Goal: Task Accomplishment & Management: Complete application form

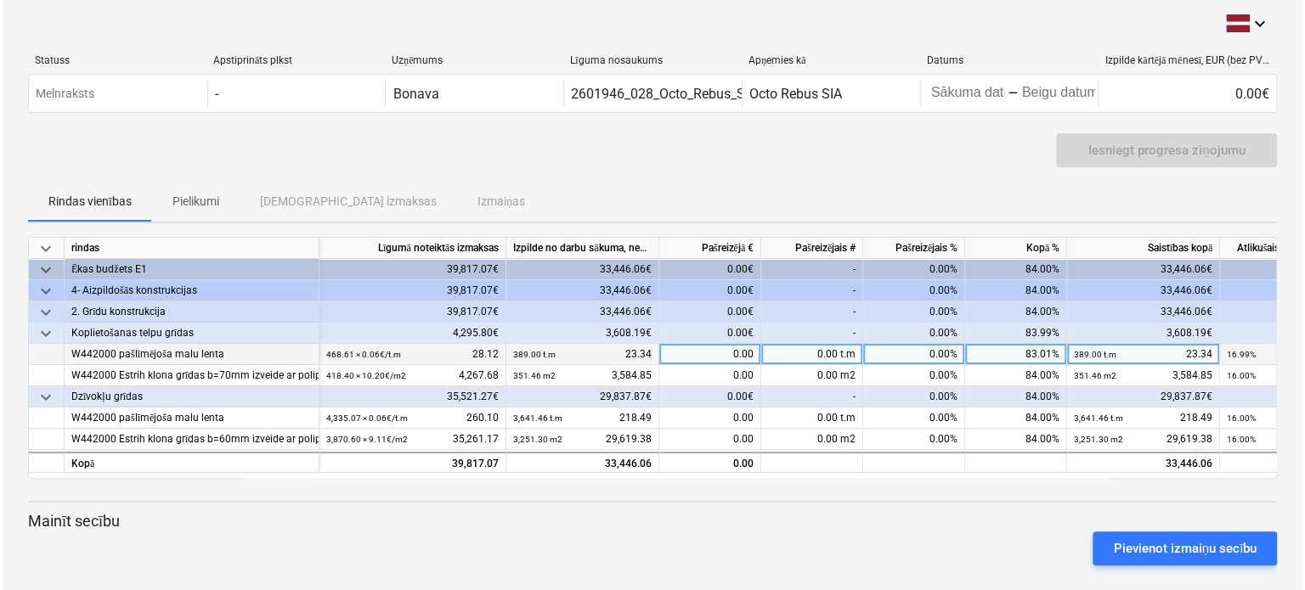
scroll to position [14, 0]
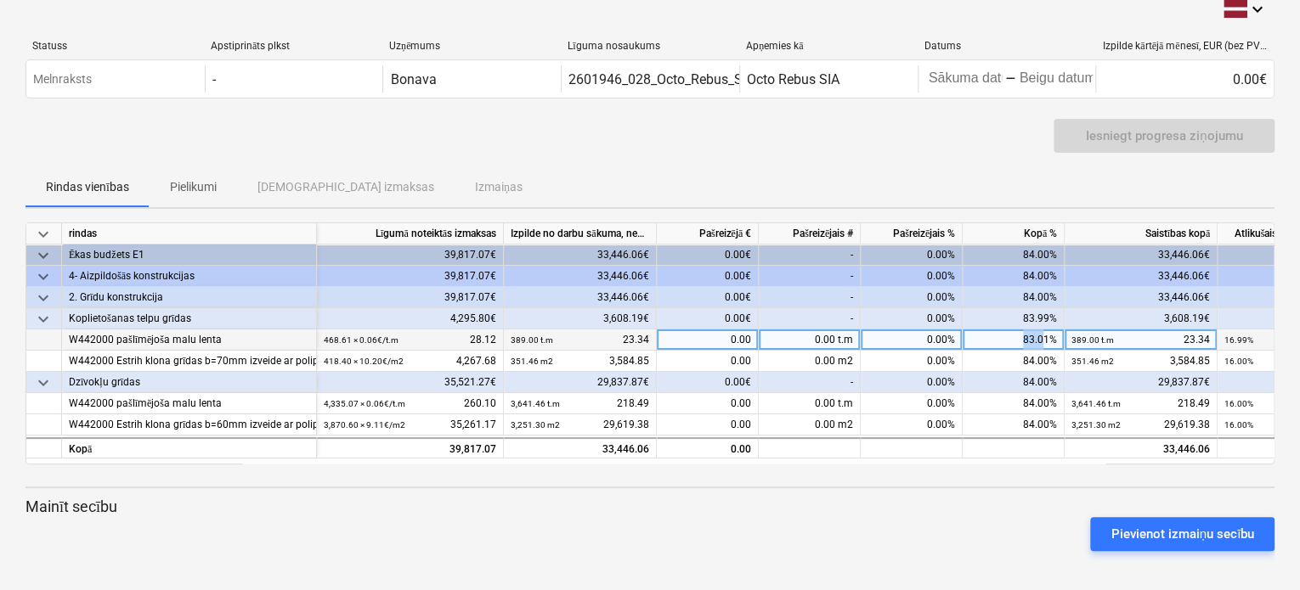
drag, startPoint x: 1047, startPoint y: 336, endPoint x: 1015, endPoint y: 339, distance: 31.6
click at [1015, 339] on div "83.01%" at bounding box center [1013, 340] width 102 height 21
type input "100"
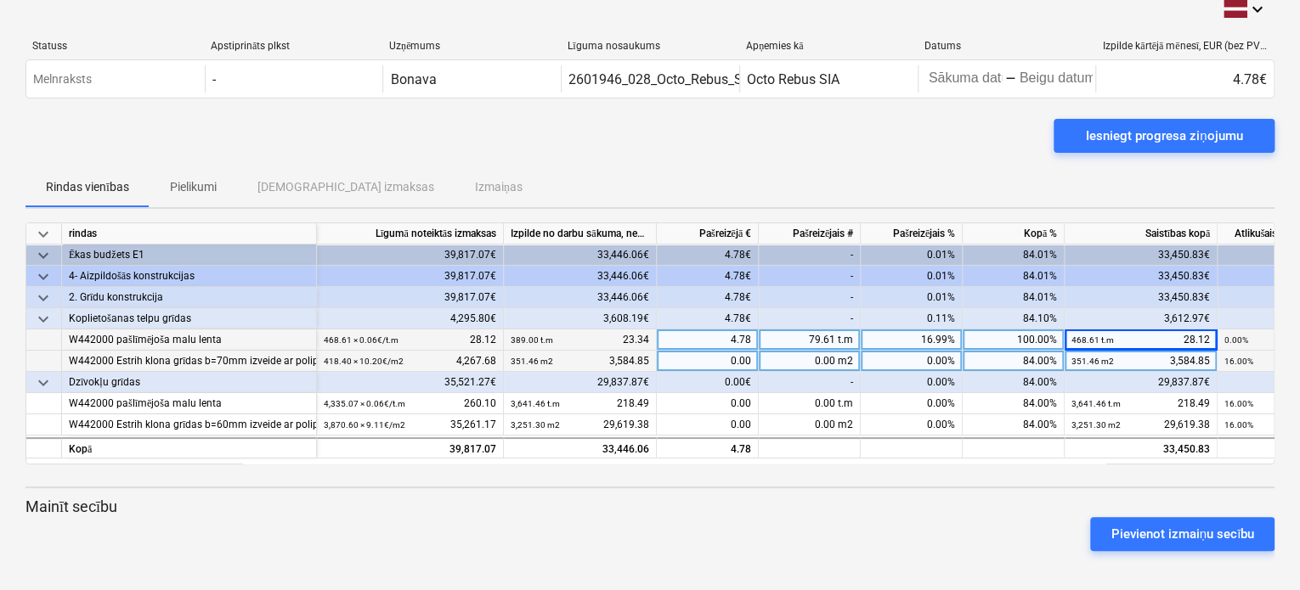
click at [1043, 355] on div "84.00%" at bounding box center [1013, 361] width 102 height 21
type input "100"
click at [999, 475] on div at bounding box center [649, 472] width 1249 height 14
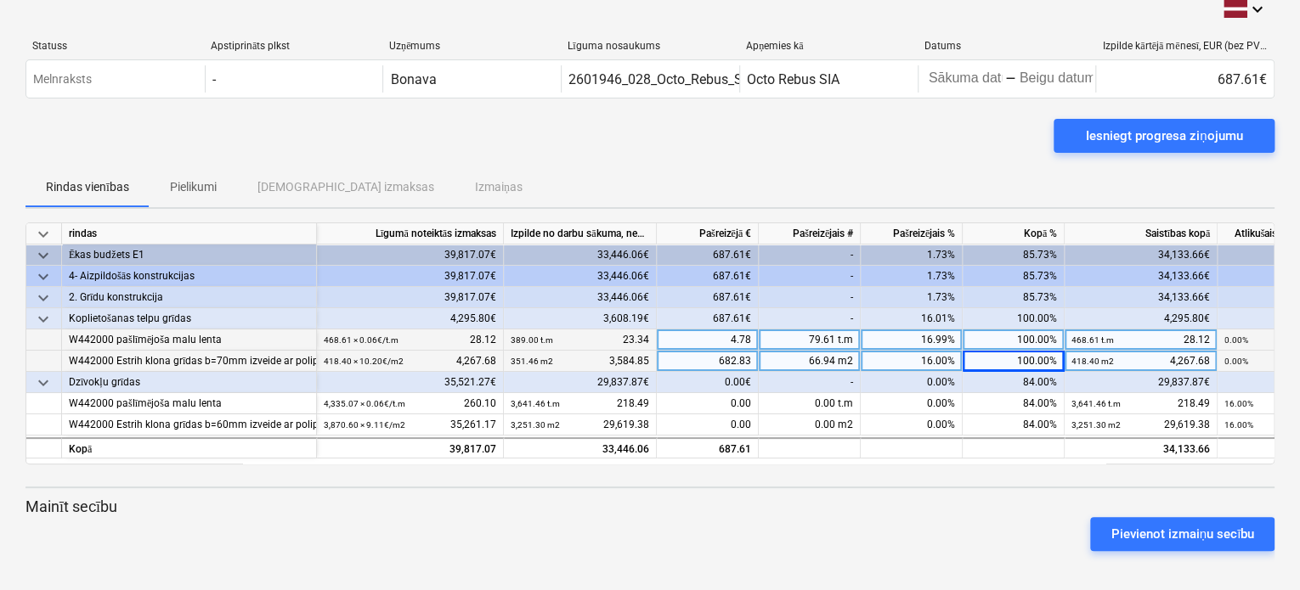
click at [1023, 383] on div "84.00%" at bounding box center [1013, 382] width 102 height 21
click at [1041, 380] on div "84.00%" at bounding box center [1013, 382] width 102 height 21
click at [1044, 378] on div "84.00%" at bounding box center [1013, 382] width 102 height 21
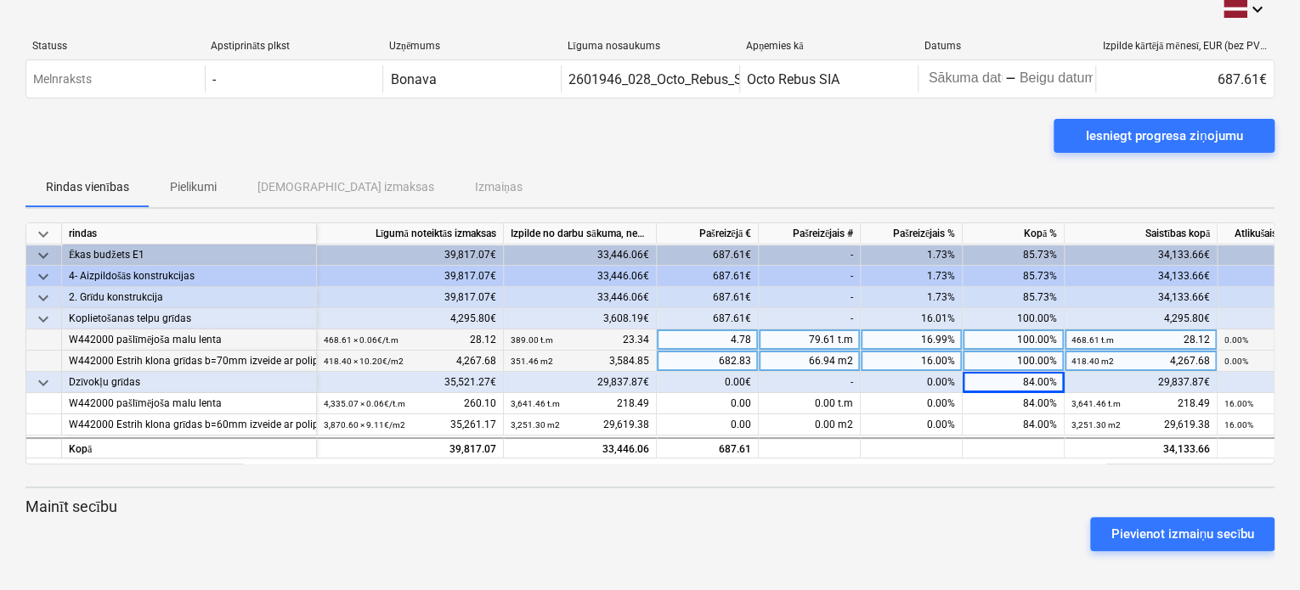
click at [1044, 378] on div "84.00%" at bounding box center [1013, 382] width 102 height 21
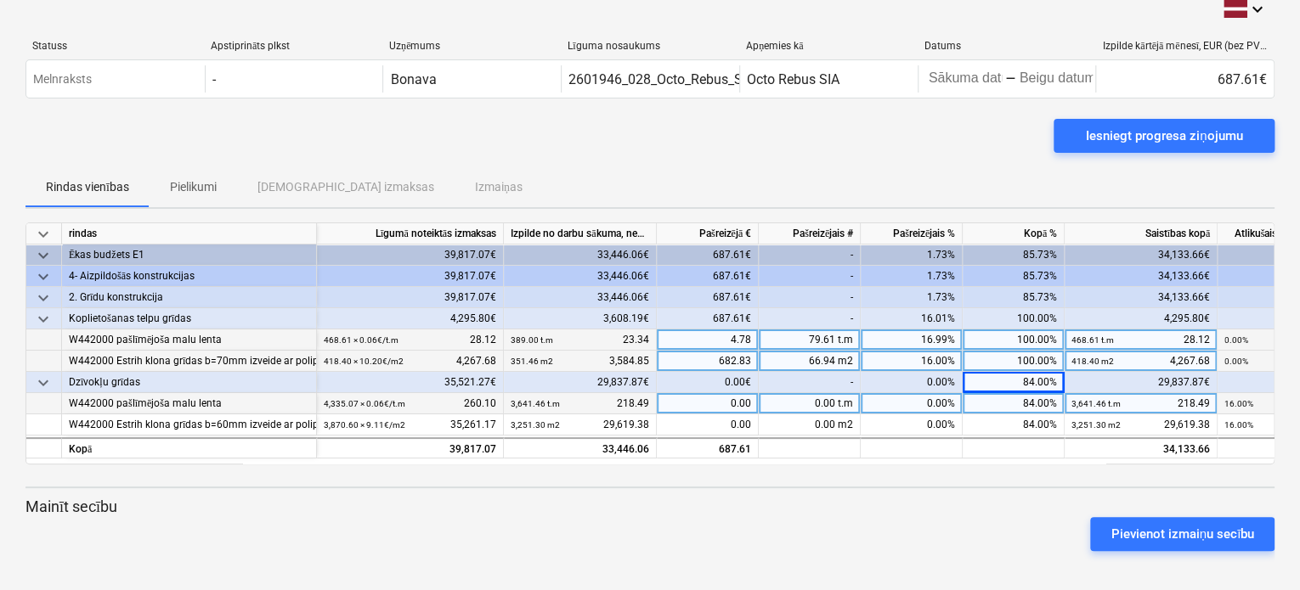
click at [1052, 404] on div "84.00%" at bounding box center [1013, 403] width 102 height 21
type input "100"
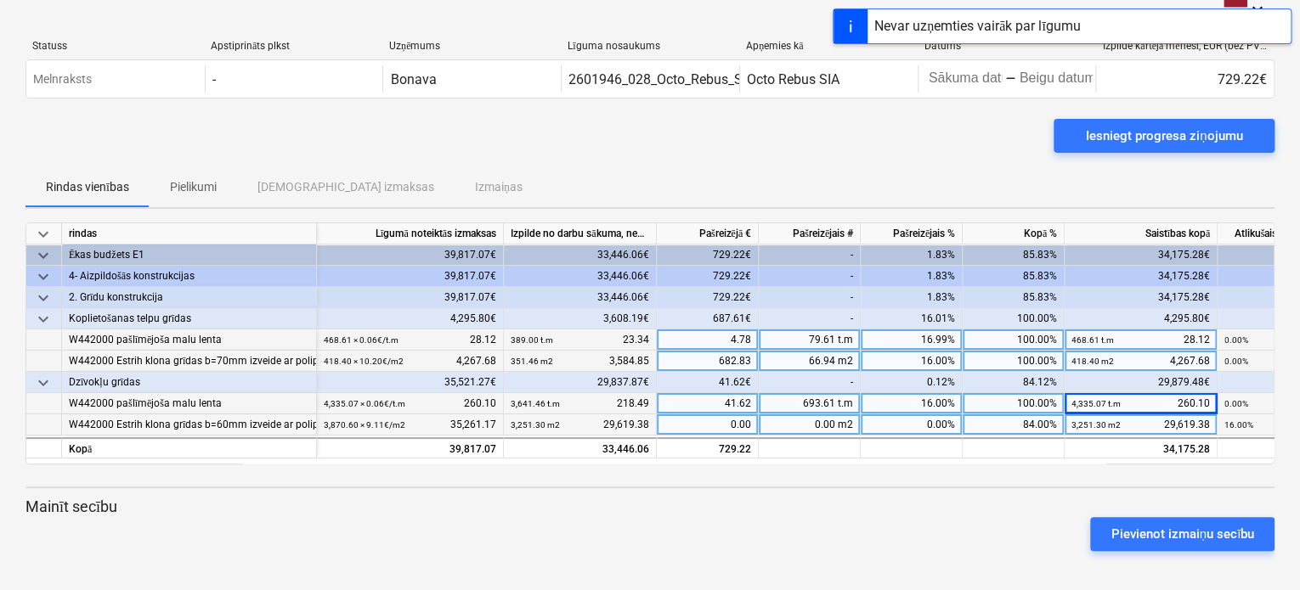
click at [1053, 424] on div "84.00%" at bounding box center [1013, 425] width 102 height 21
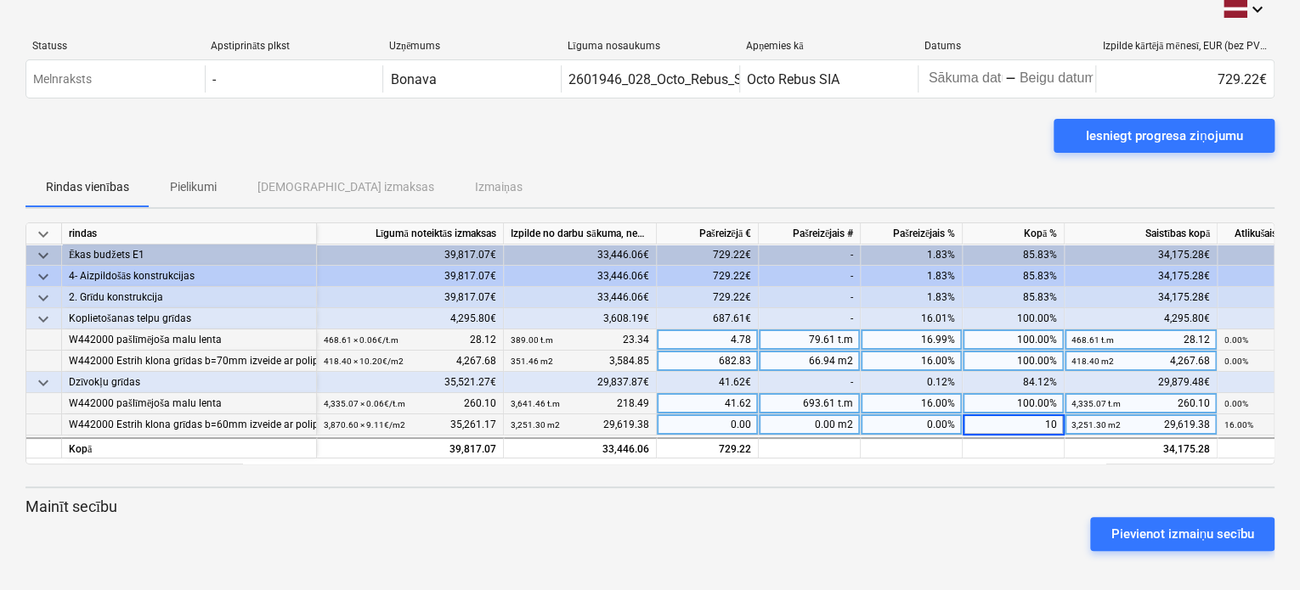
type input "100"
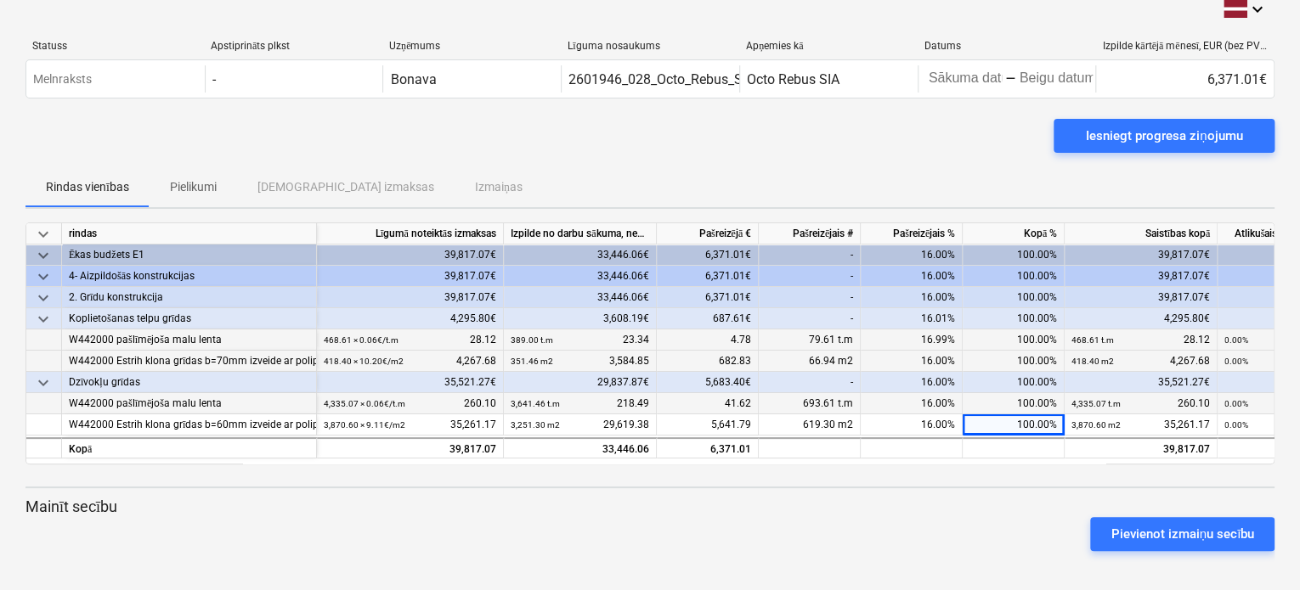
click at [1041, 484] on div "keyboard_arrow_down rindas Līgumā noteiktās izmaksas Izpilde no darbu sākuma, n…" at bounding box center [649, 394] width 1249 height 342
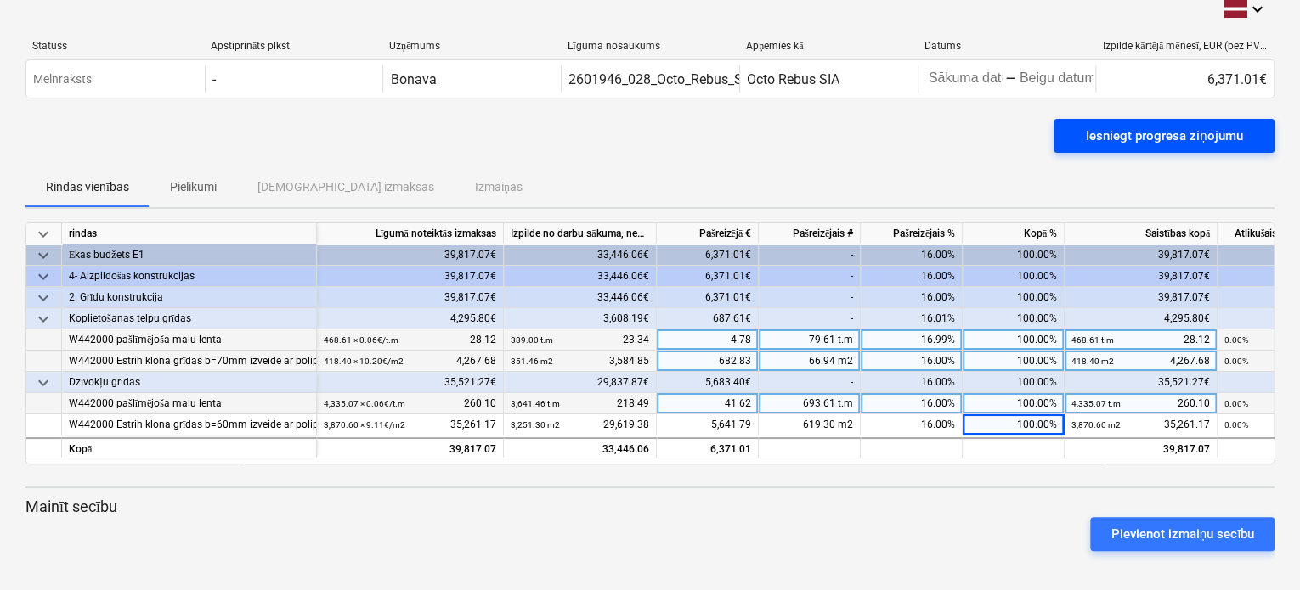
click at [1186, 137] on div "Iesniegt progresa ziņojumu" at bounding box center [1164, 136] width 156 height 22
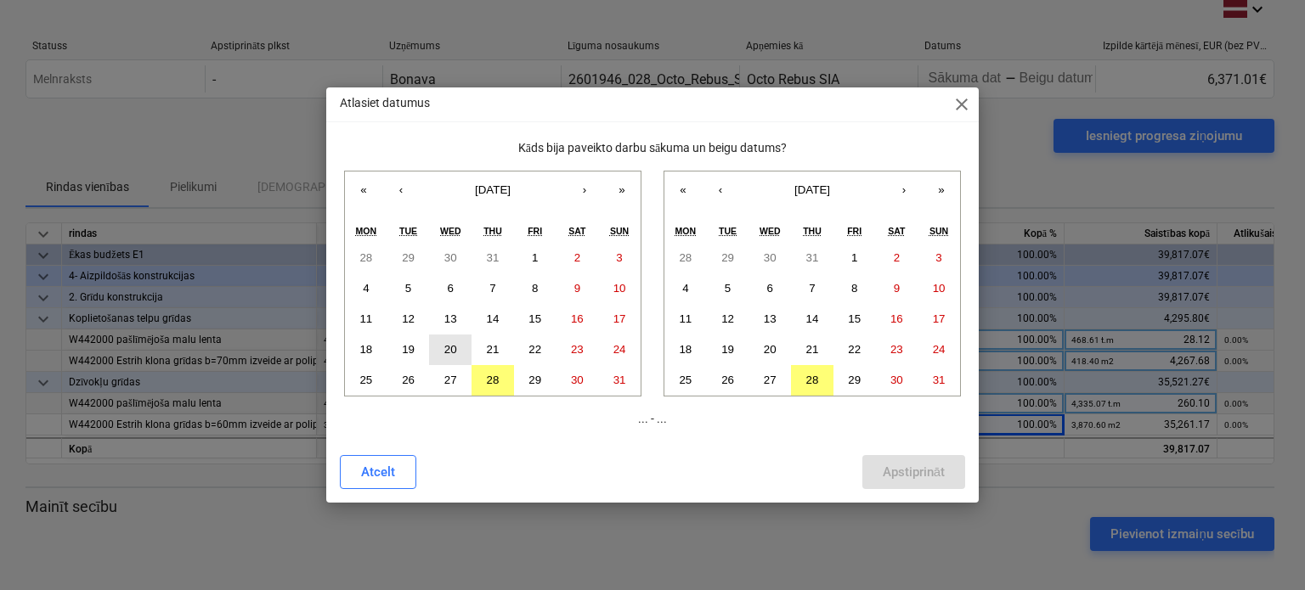
click at [456, 353] on abbr "20" at bounding box center [450, 349] width 13 height 13
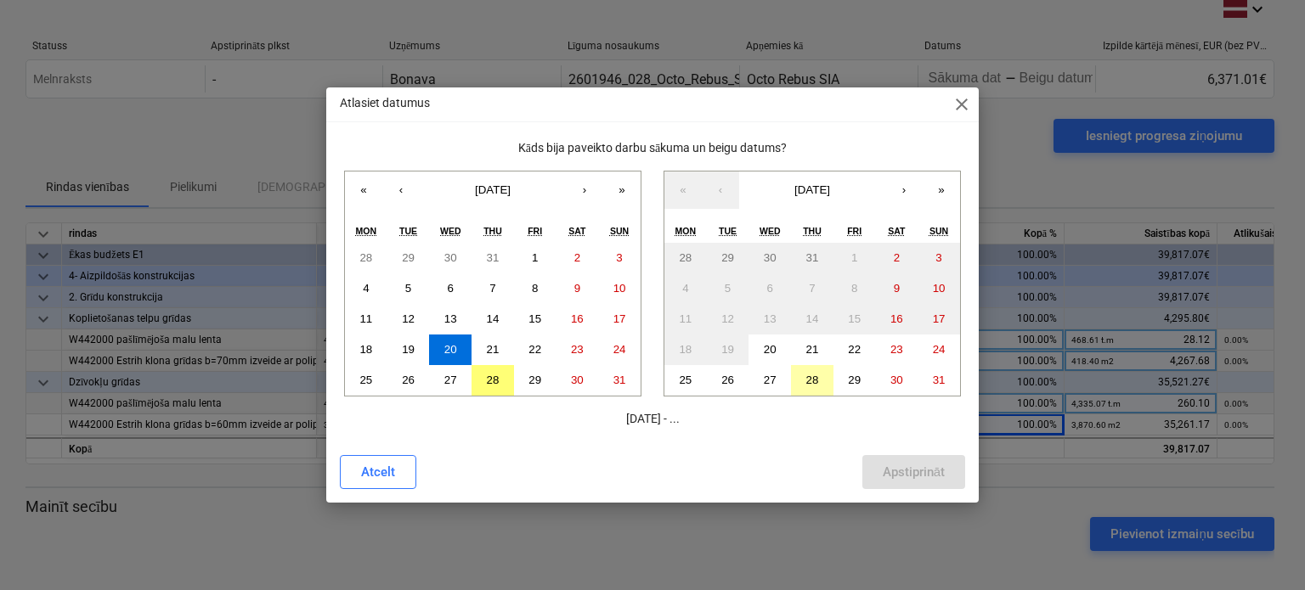
click at [806, 378] on abbr "28" at bounding box center [812, 380] width 13 height 13
click at [922, 475] on div "Apstiprināt" at bounding box center [914, 472] width 62 height 22
